Goal: Task Accomplishment & Management: Complete application form

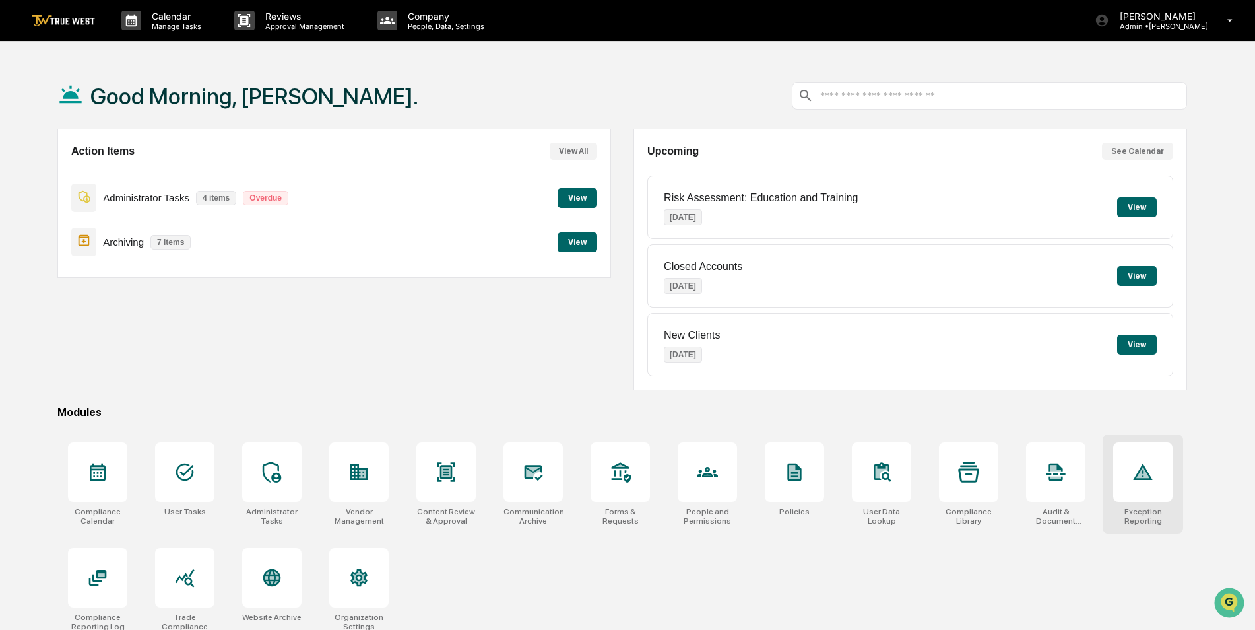
click at [1131, 487] on div at bounding box center [1142, 471] width 59 height 59
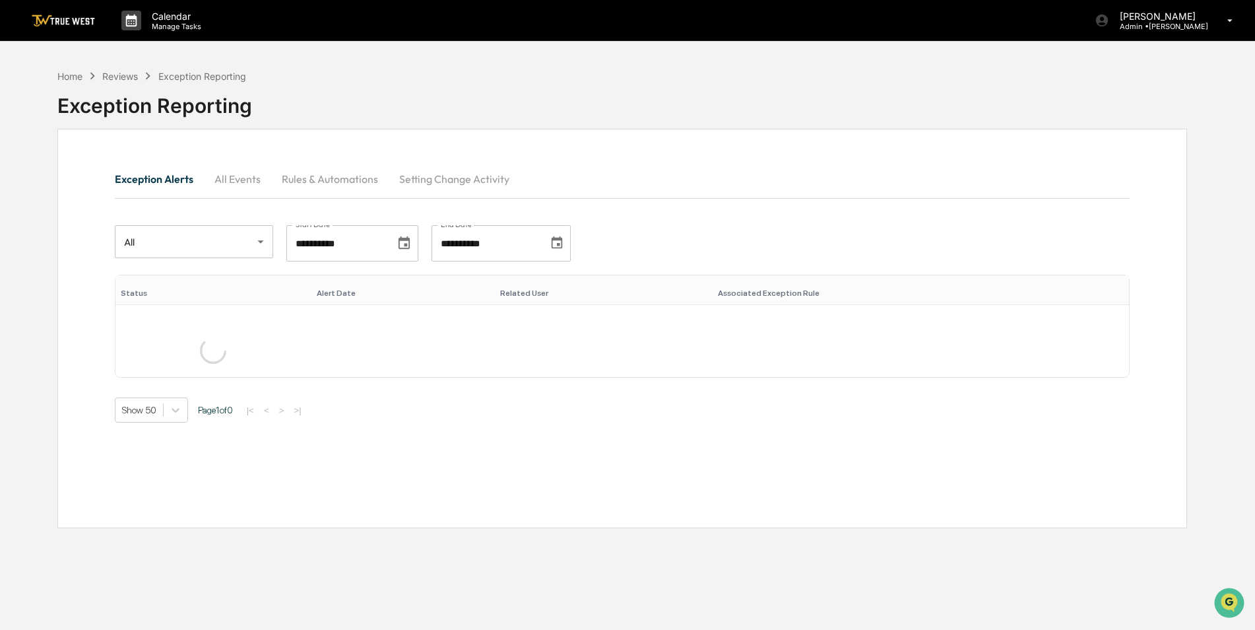
click at [318, 182] on button "Rules & Automations" at bounding box center [329, 179] width 117 height 32
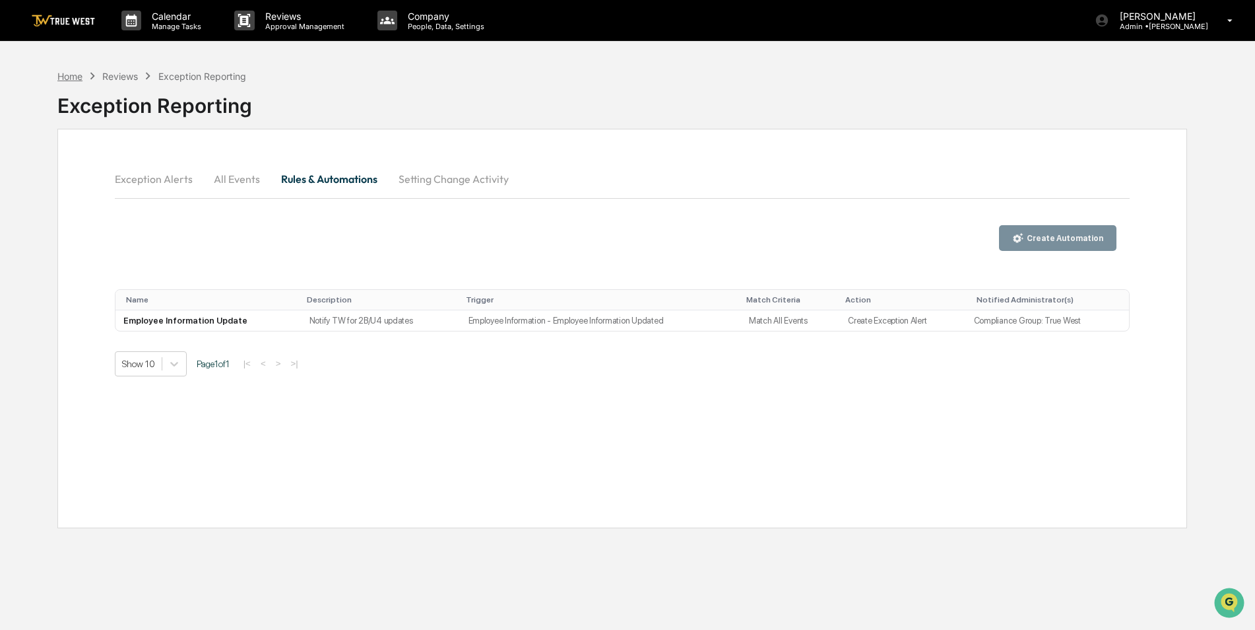
click at [69, 76] on div "Home" at bounding box center [69, 76] width 25 height 11
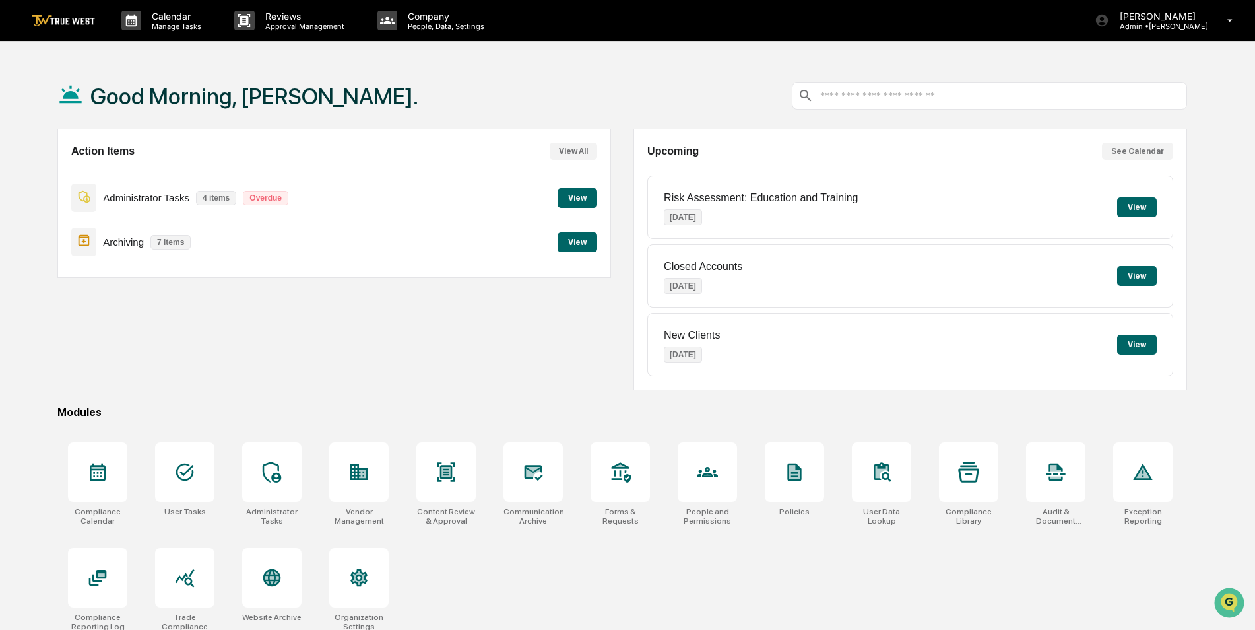
click at [176, 389] on div "Action Items View All Administrator Tasks 4 items Overdue View Archiving 7 item…" at bounding box center [334, 259] width 554 height 261
click at [191, 492] on div at bounding box center [184, 471] width 59 height 59
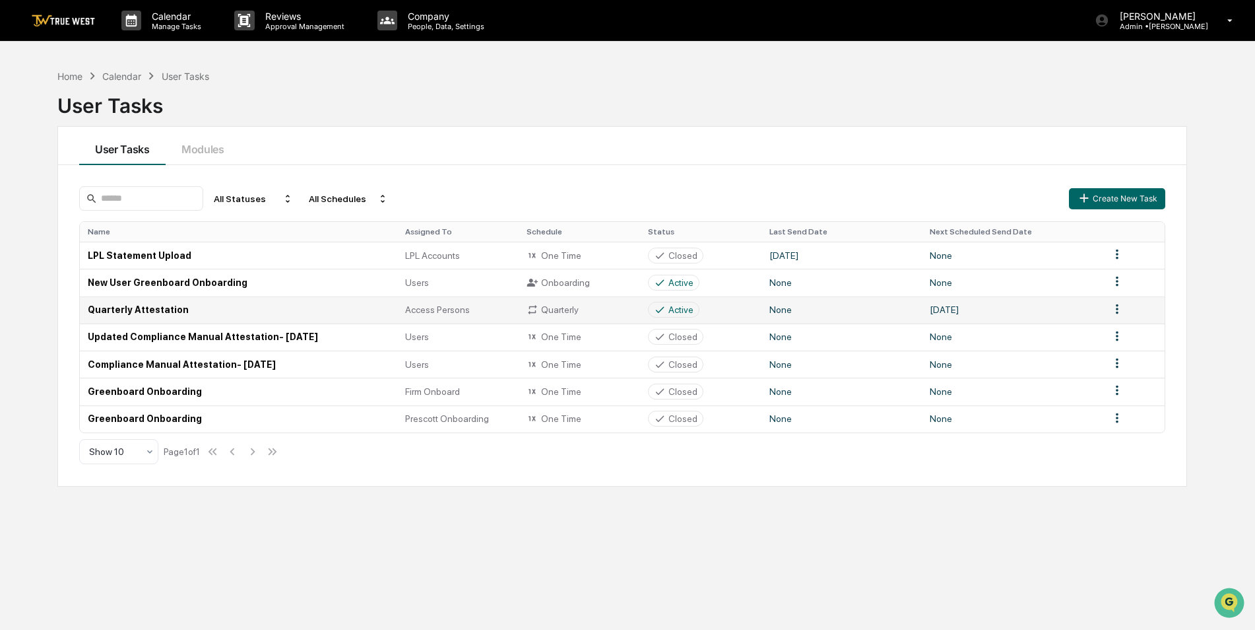
click at [156, 310] on td "Quarterly Attestation" at bounding box center [238, 309] width 317 height 27
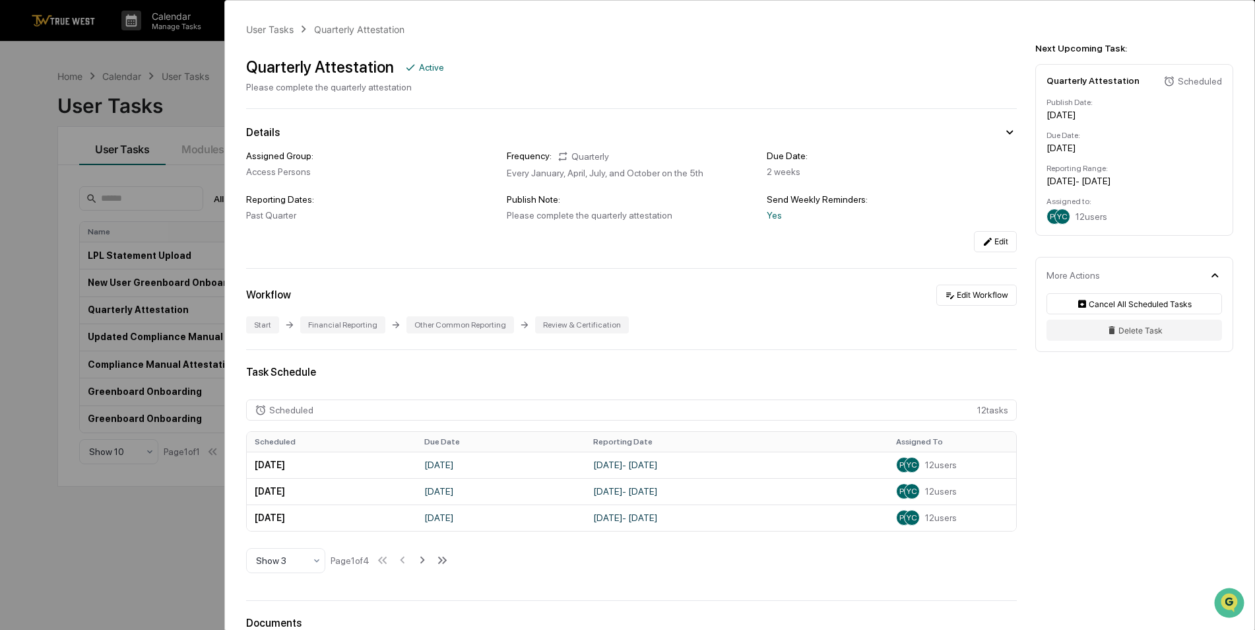
click at [28, 147] on div "User Tasks Quarterly Attestation Quarterly Attestation Active Please complete t…" at bounding box center [627, 315] width 1255 height 630
